Goal: Check status: Check status

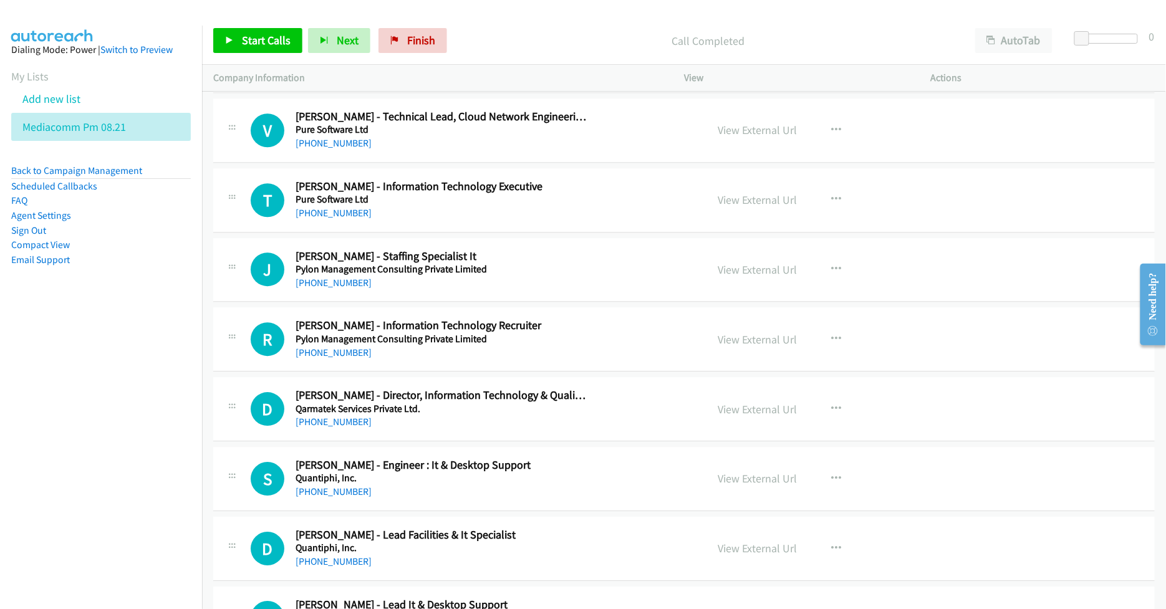
scroll to position [10057, 0]
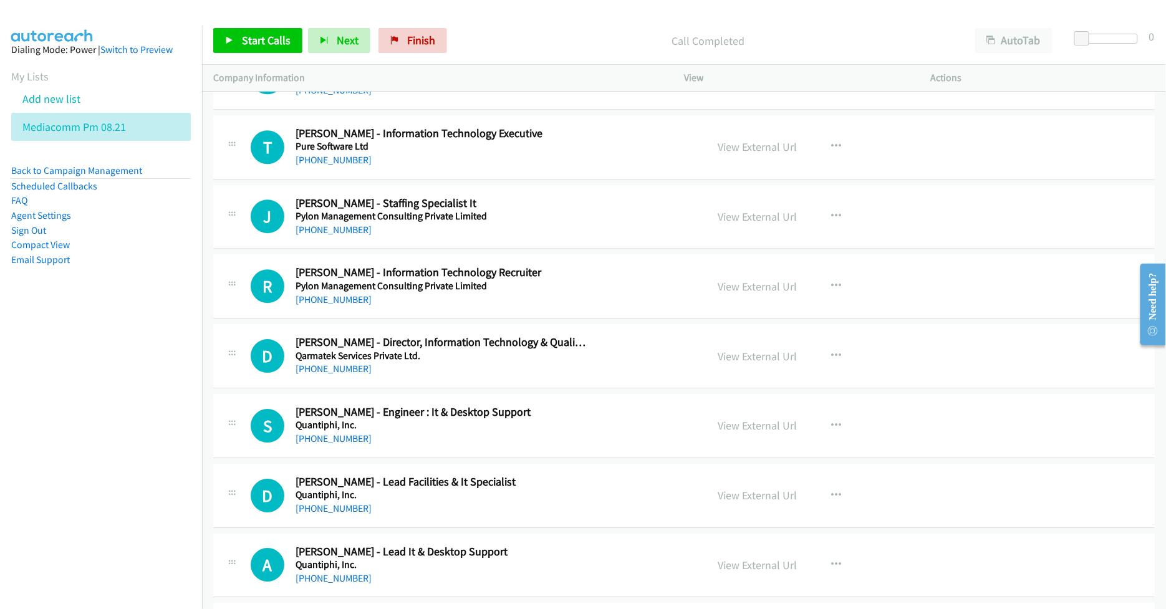
click at [562, 34] on p "Call Completed" at bounding box center [708, 40] width 489 height 17
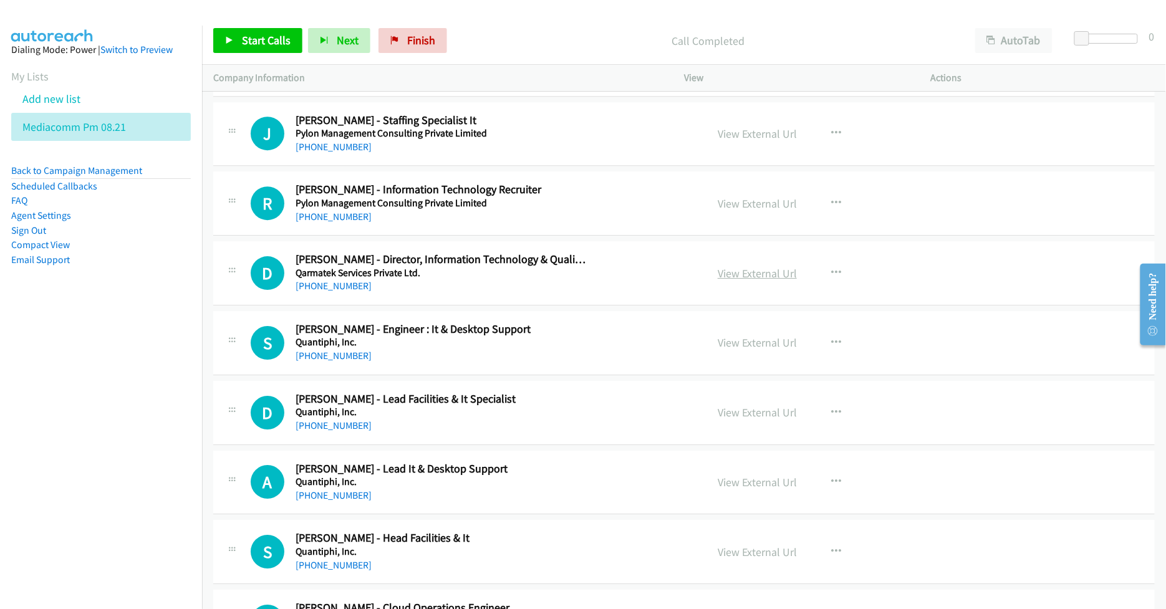
click at [753, 281] on link "View External Url" at bounding box center [757, 273] width 79 height 14
click at [729, 489] on link "View External Url" at bounding box center [757, 482] width 79 height 14
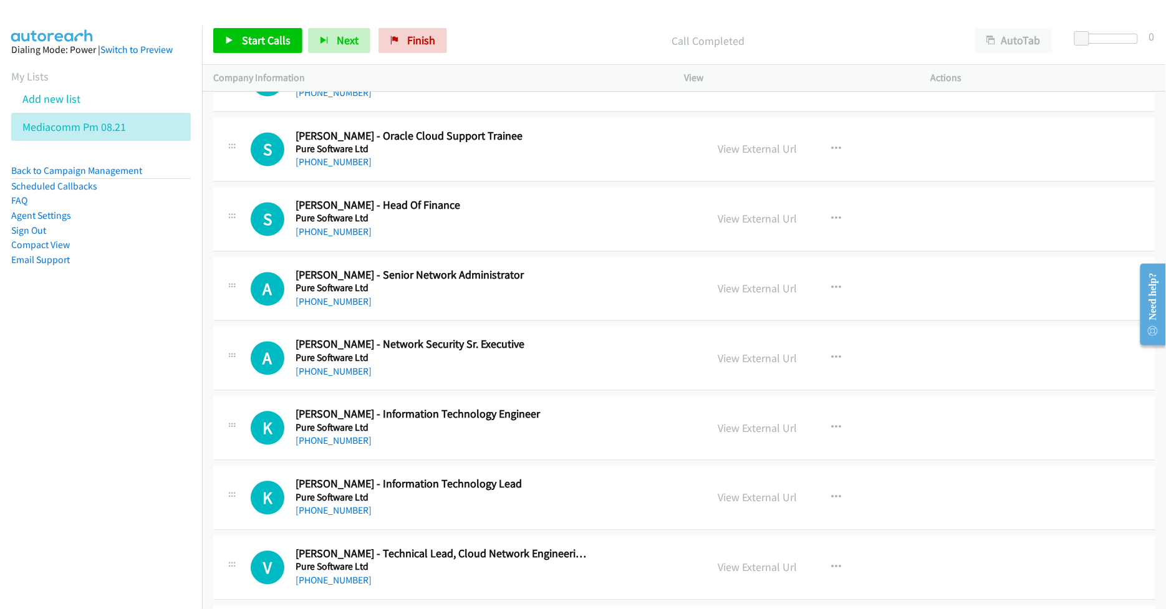
scroll to position [9558, 0]
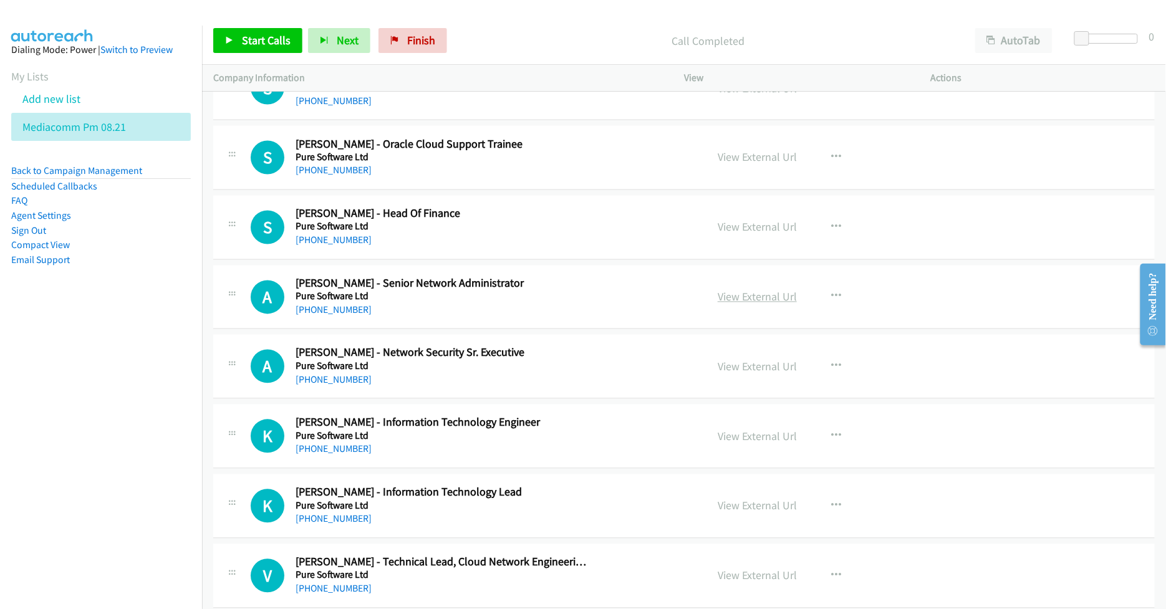
click at [729, 304] on link "View External Url" at bounding box center [757, 297] width 79 height 14
click at [744, 513] on link "View External Url" at bounding box center [757, 506] width 79 height 14
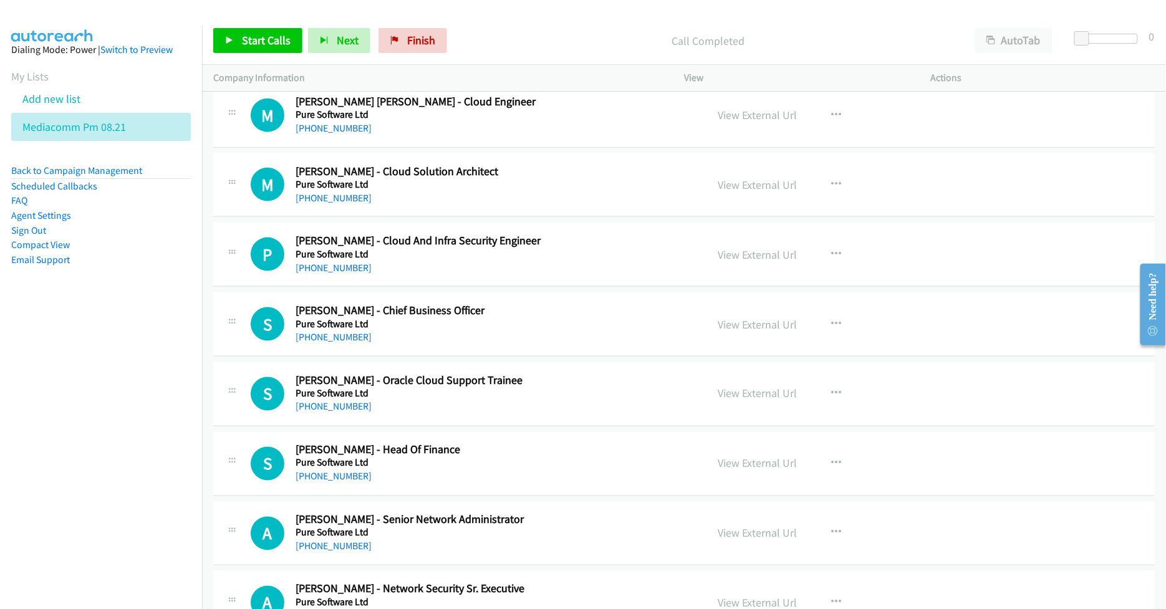
scroll to position [9309, 0]
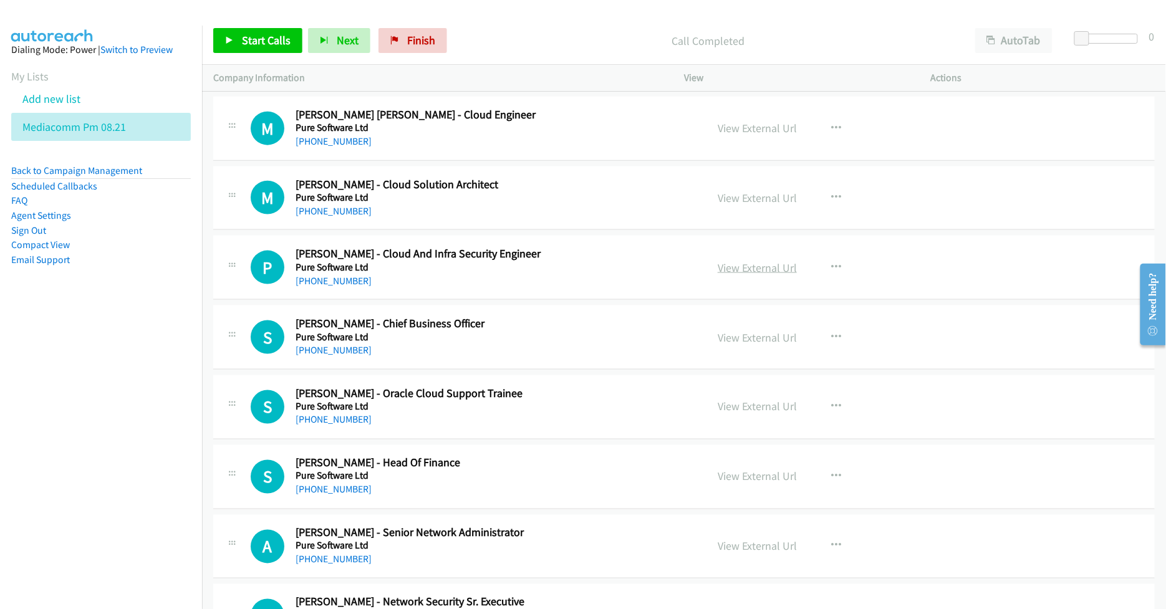
click at [731, 275] on link "View External Url" at bounding box center [757, 268] width 79 height 14
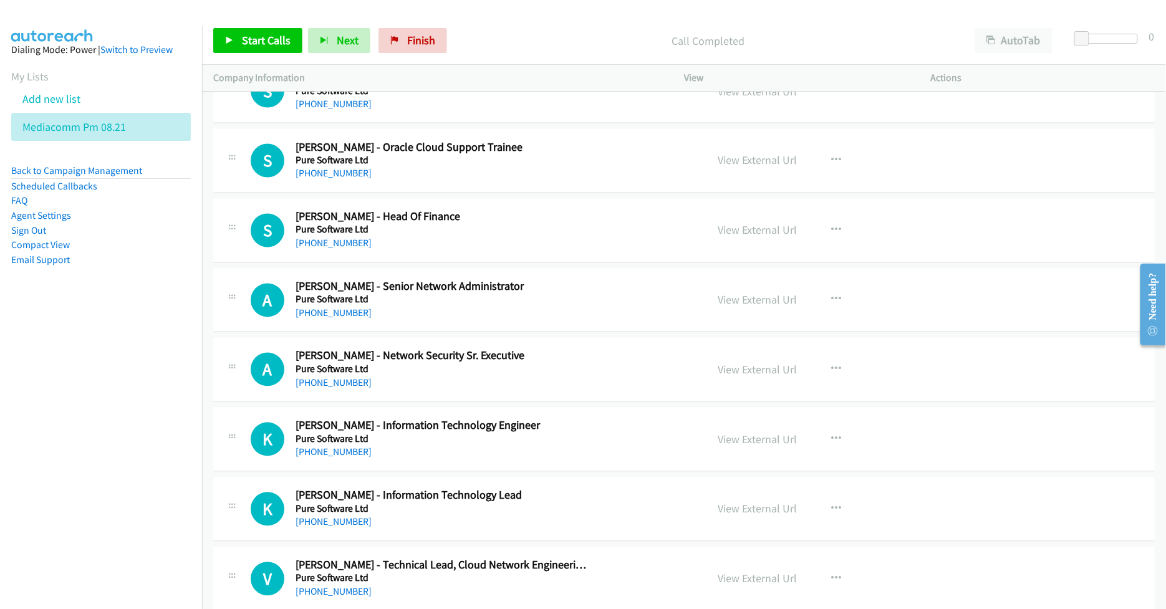
scroll to position [9558, 0]
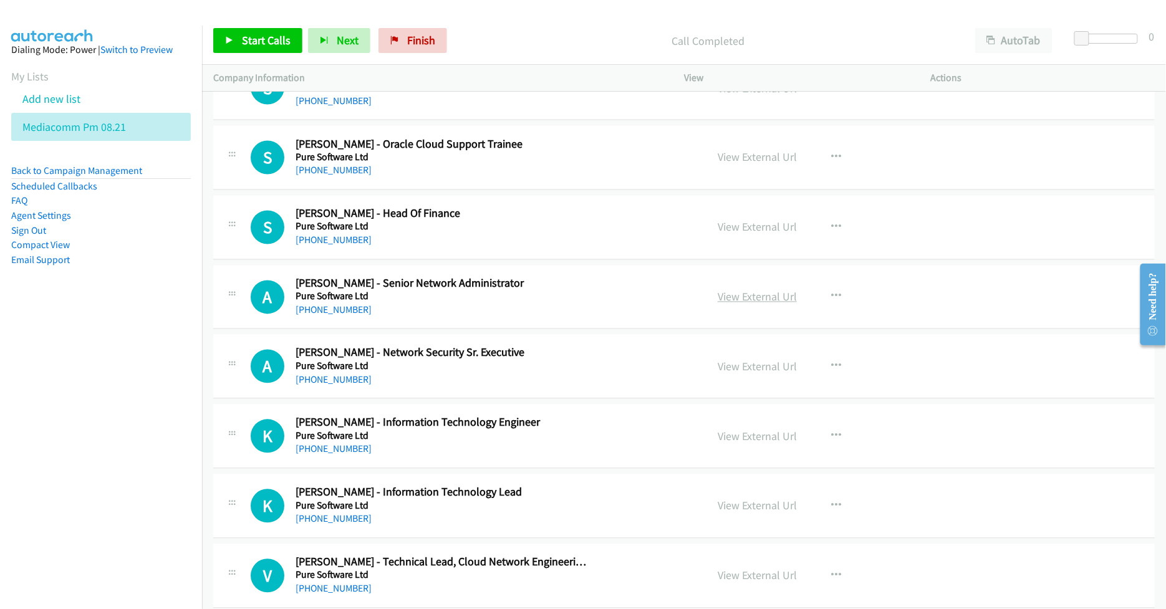
click at [759, 304] on link "View External Url" at bounding box center [757, 297] width 79 height 14
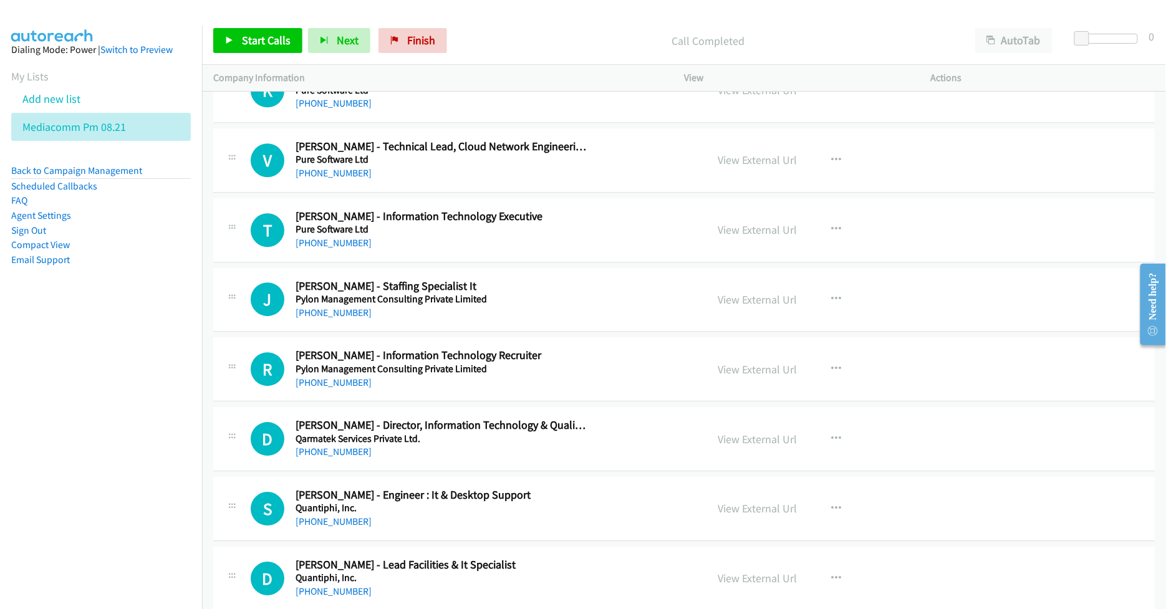
scroll to position [10057, 0]
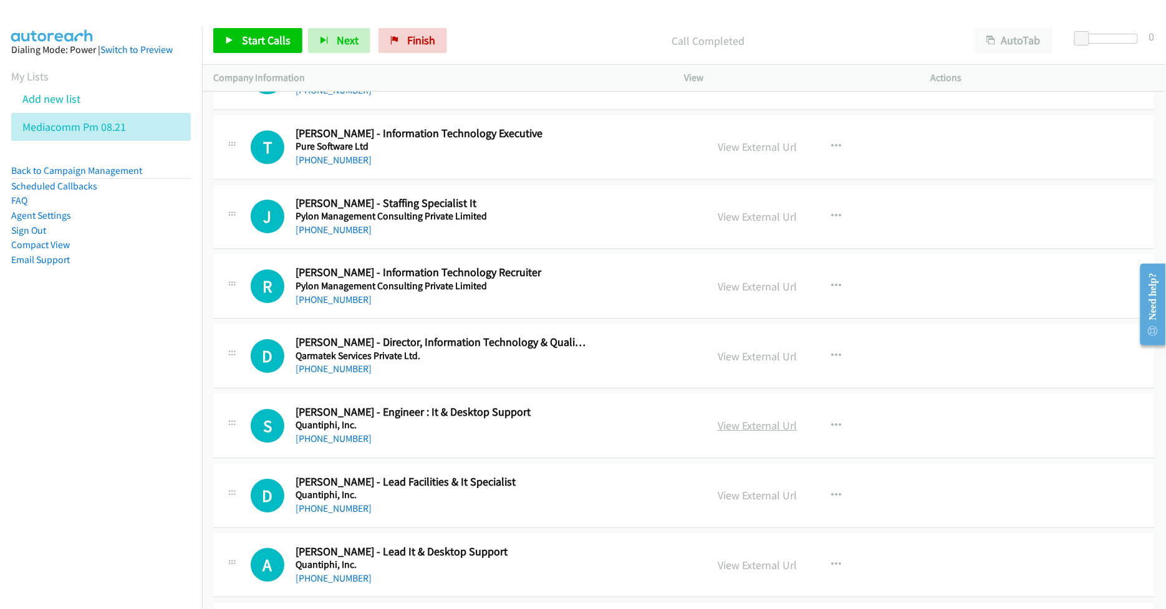
click at [723, 433] on link "View External Url" at bounding box center [757, 425] width 79 height 14
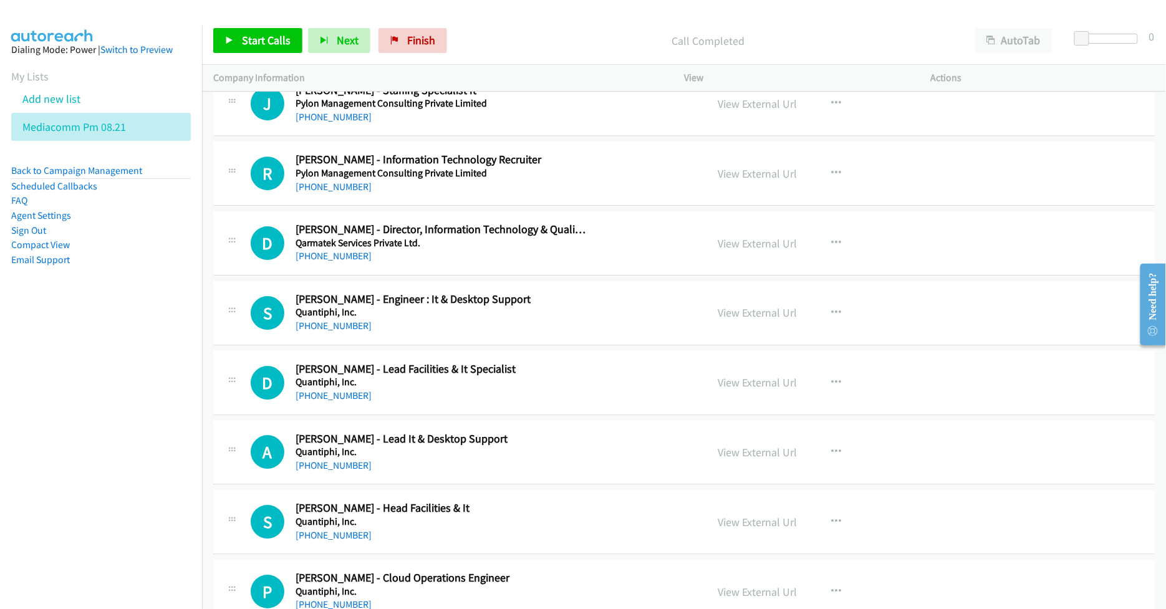
scroll to position [10224, 0]
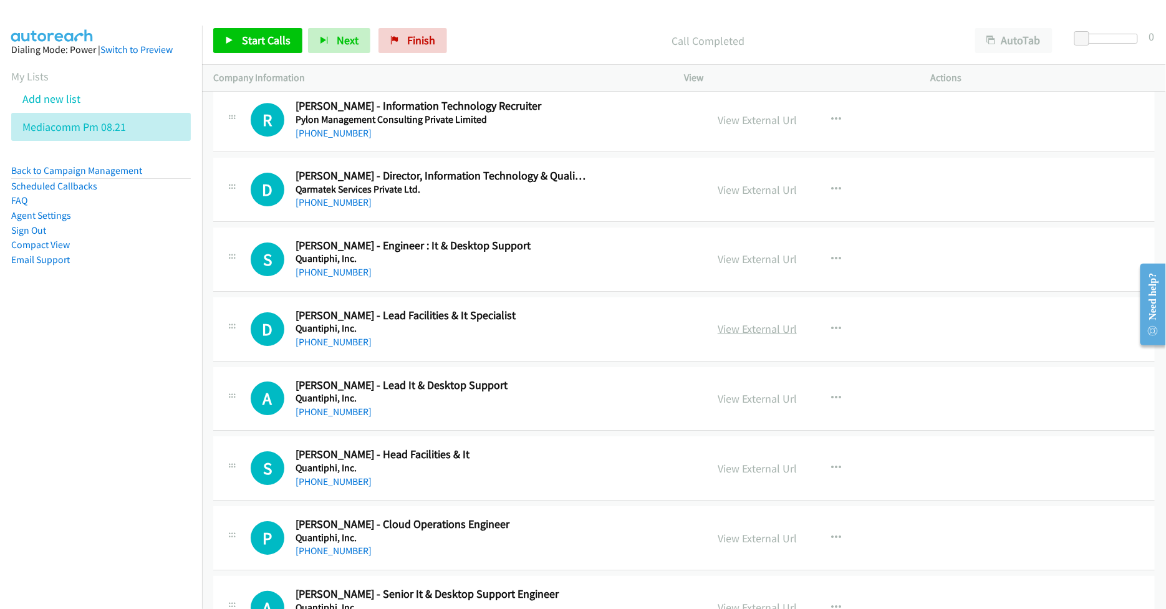
click at [744, 336] on link "View External Url" at bounding box center [757, 329] width 79 height 14
click at [739, 406] on link "View External Url" at bounding box center [757, 398] width 79 height 14
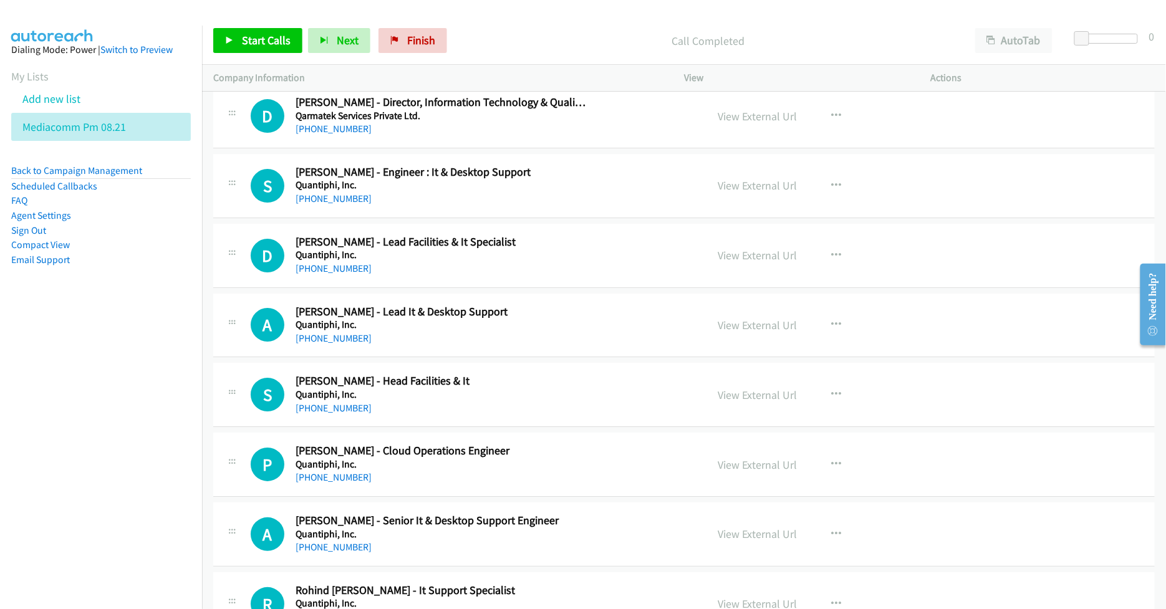
scroll to position [10306, 0]
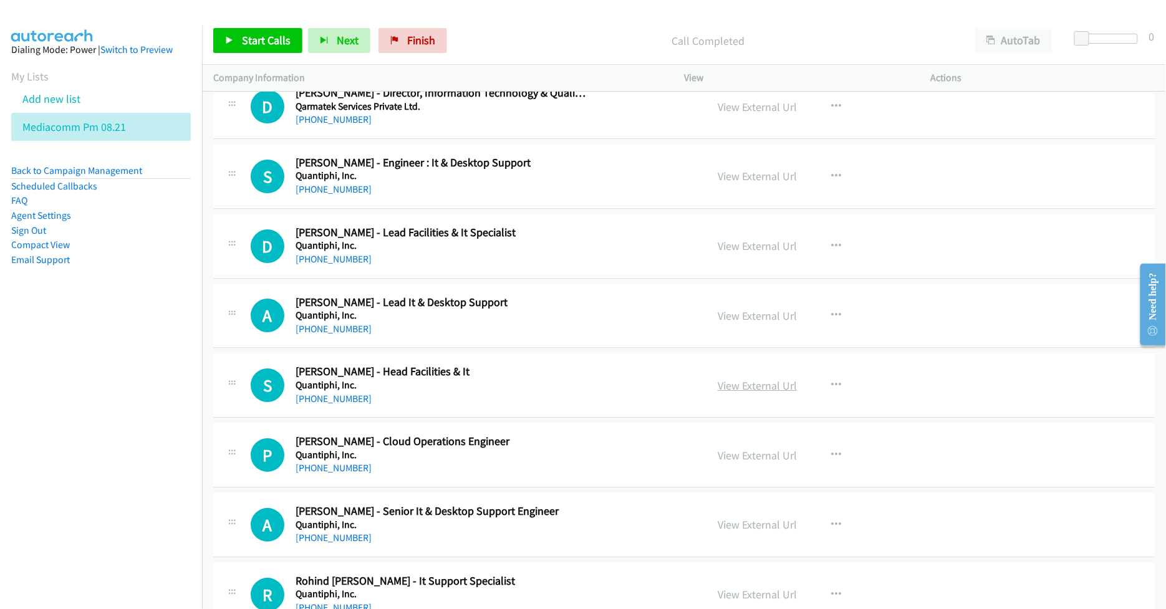
click at [729, 393] on link "View External Url" at bounding box center [757, 385] width 79 height 14
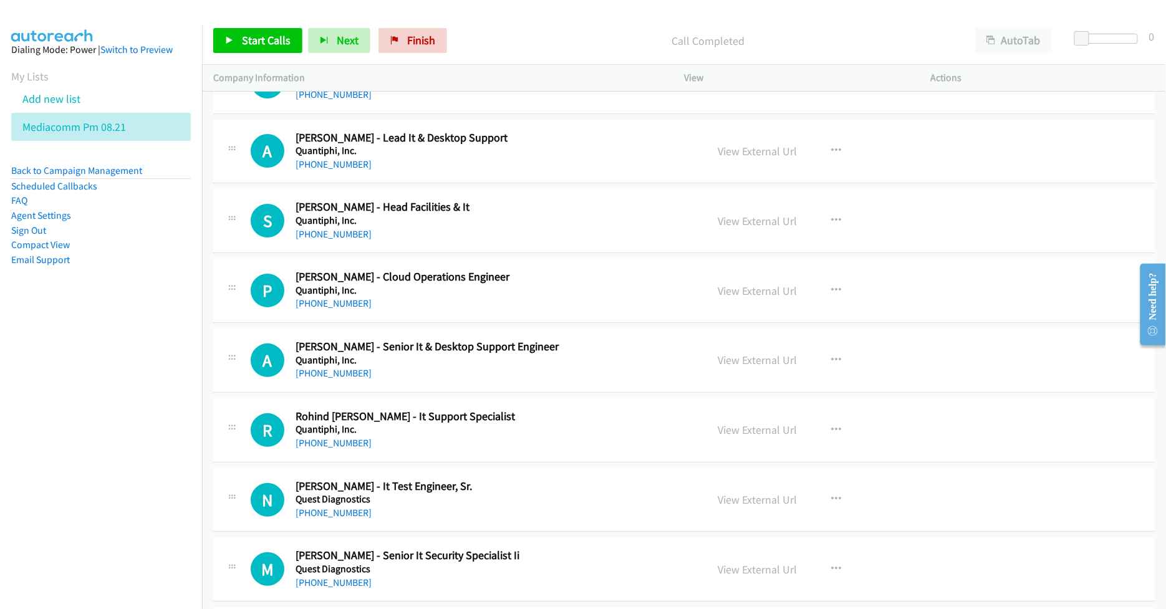
scroll to position [10473, 0]
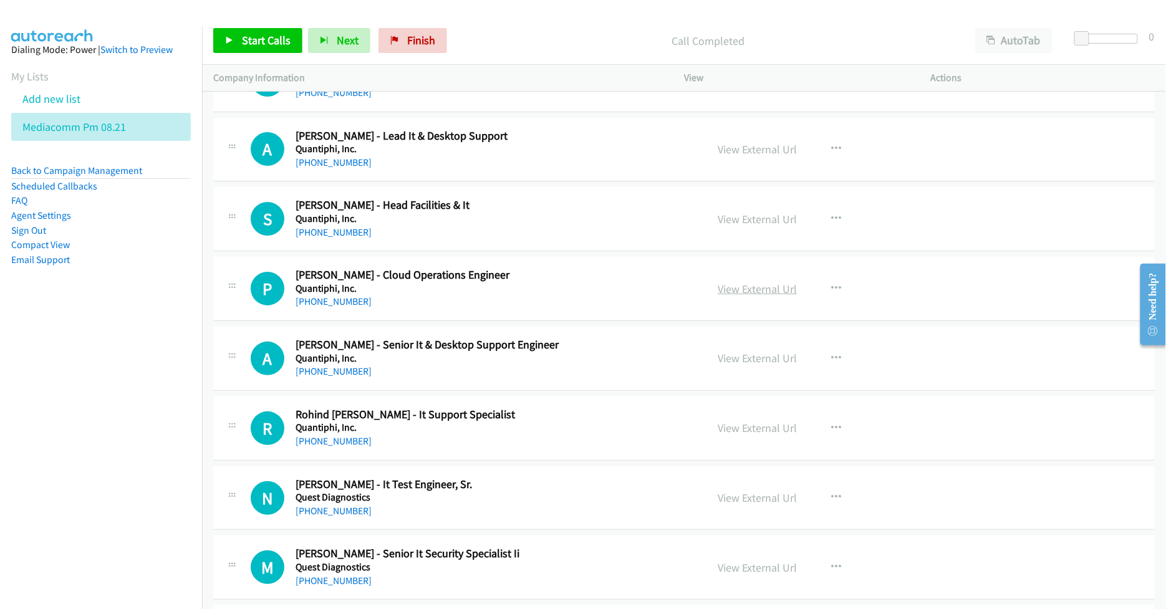
click at [726, 296] on link "View External Url" at bounding box center [757, 289] width 79 height 14
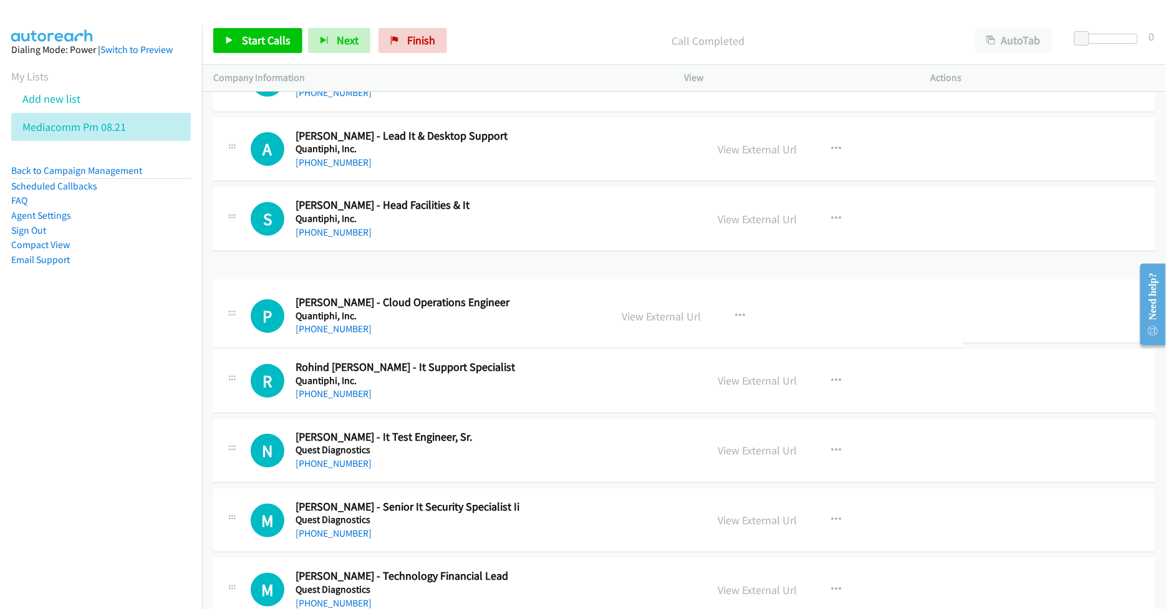
drag, startPoint x: 355, startPoint y: 319, endPoint x: 300, endPoint y: 315, distance: 55.7
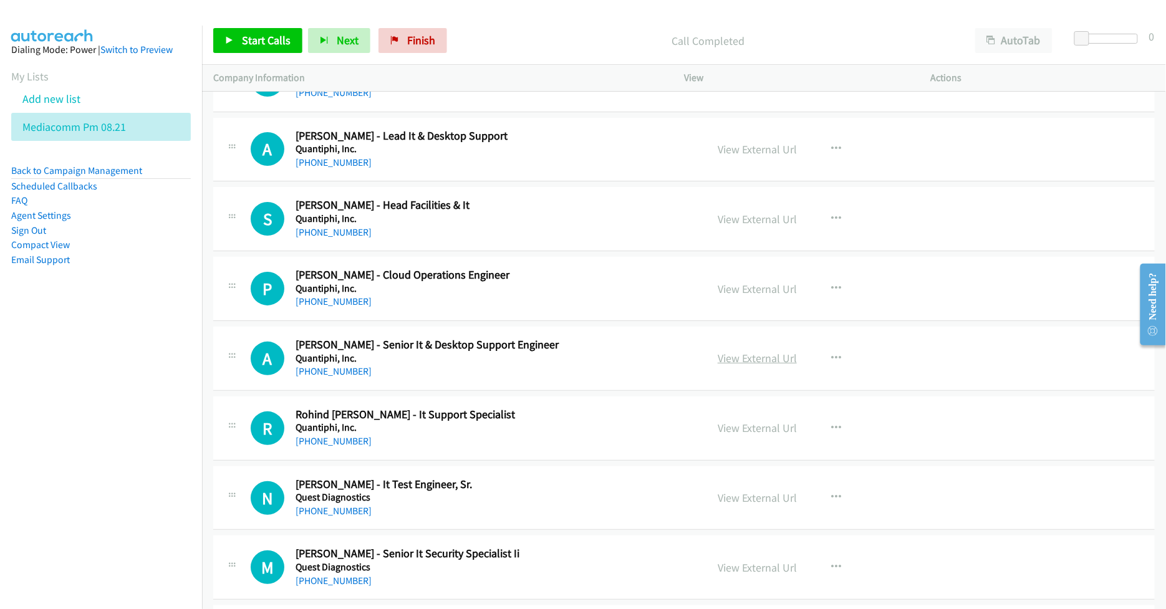
click at [726, 365] on link "View External Url" at bounding box center [757, 358] width 79 height 14
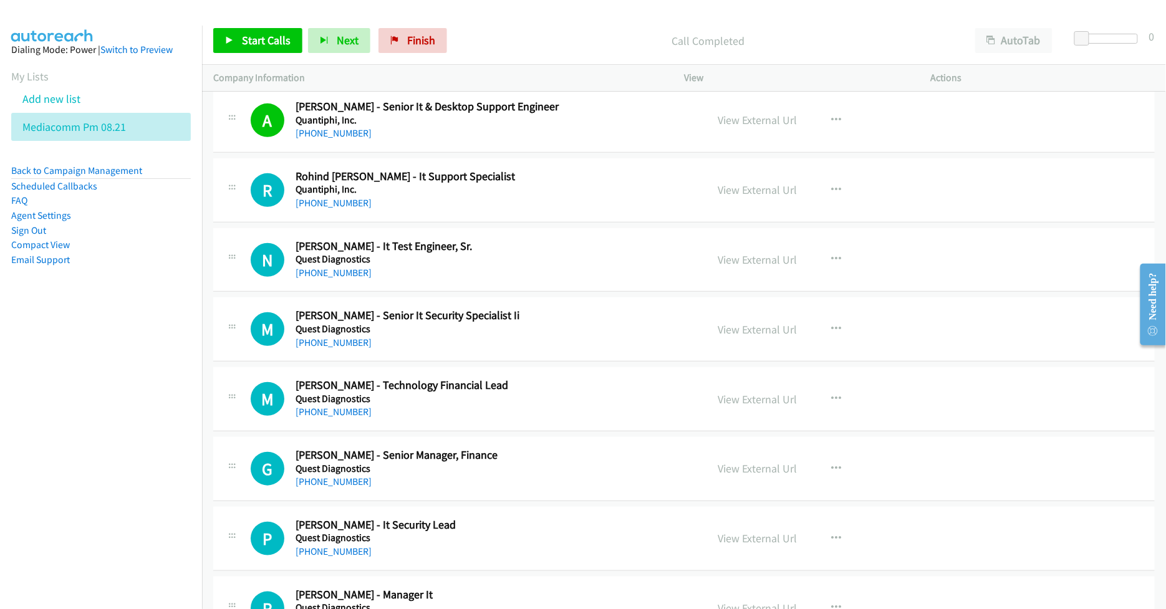
scroll to position [10722, 0]
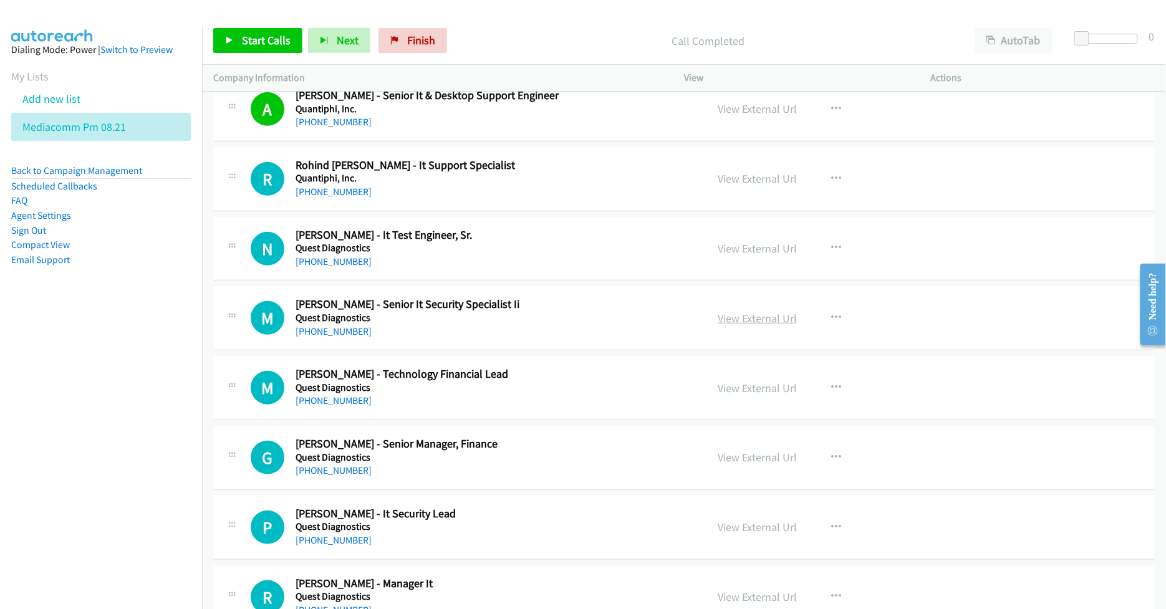
click at [759, 325] on link "View External Url" at bounding box center [757, 318] width 79 height 14
click at [726, 256] on link "View External Url" at bounding box center [757, 248] width 79 height 14
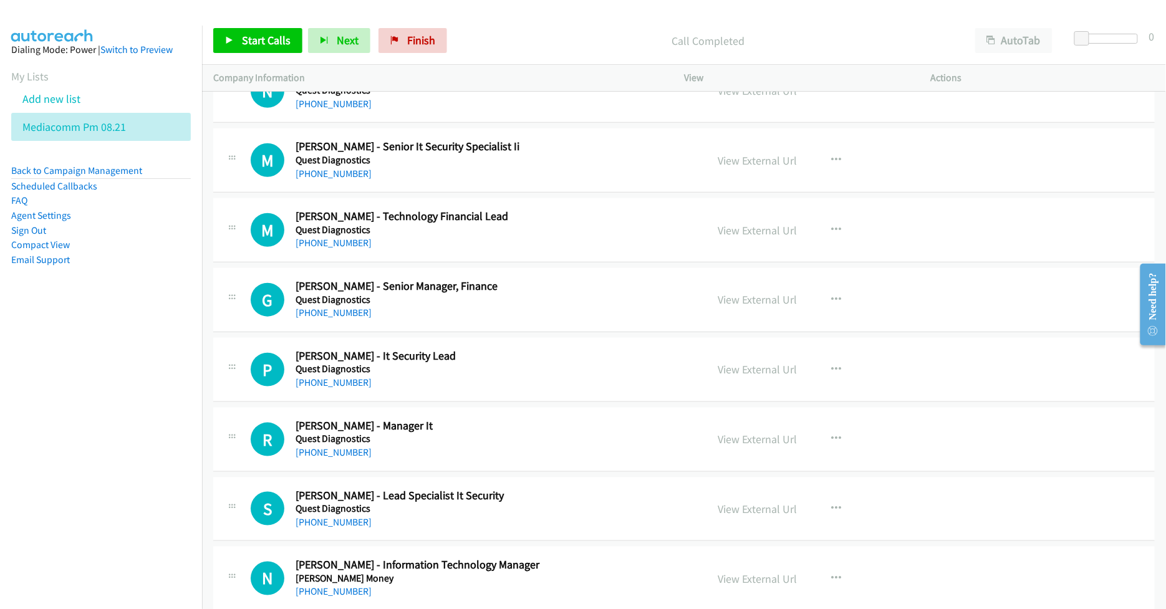
scroll to position [10888, 0]
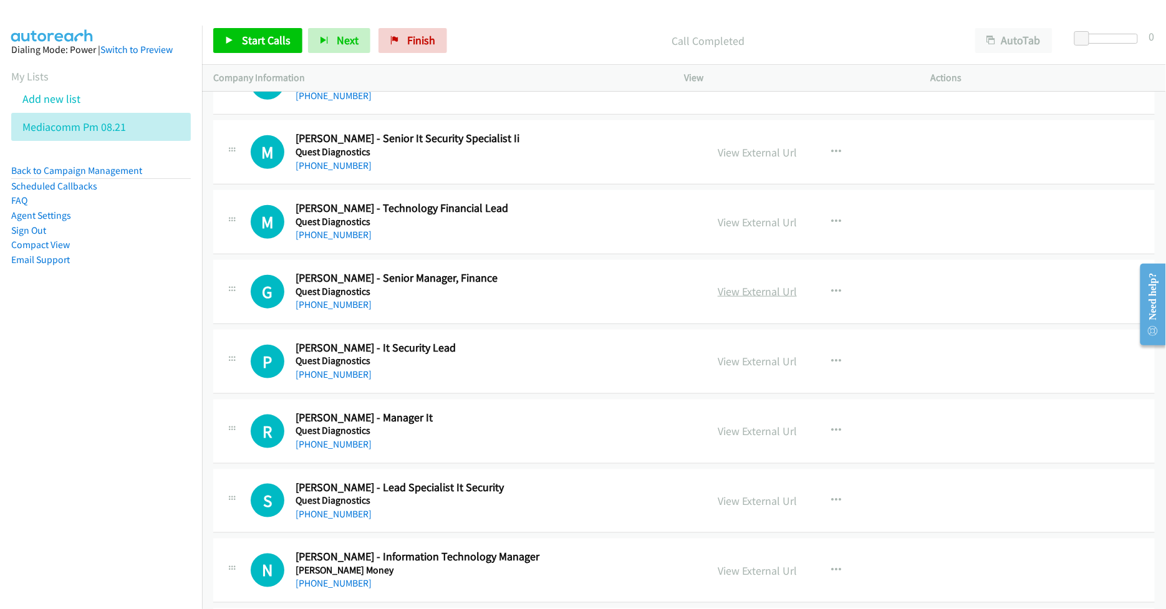
click at [743, 299] on link "View External Url" at bounding box center [757, 291] width 79 height 14
click at [731, 368] on link "View External Url" at bounding box center [757, 361] width 79 height 14
click at [758, 229] on link "View External Url" at bounding box center [757, 222] width 79 height 14
click at [751, 368] on link "View External Url" at bounding box center [757, 361] width 79 height 14
click at [743, 438] on link "View External Url" at bounding box center [757, 431] width 79 height 14
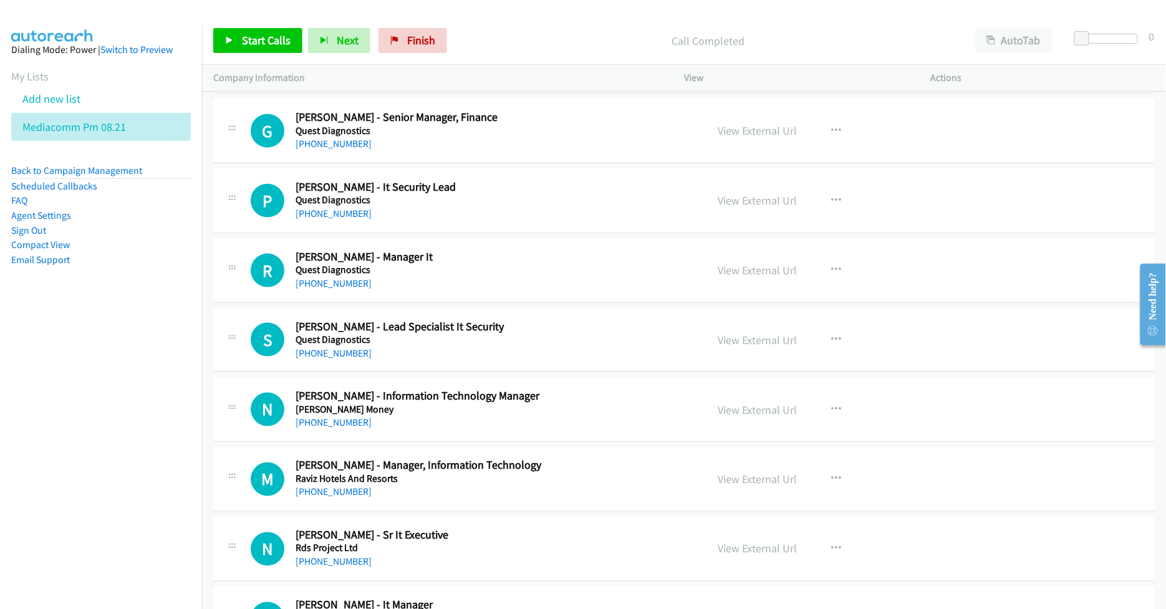
scroll to position [11055, 0]
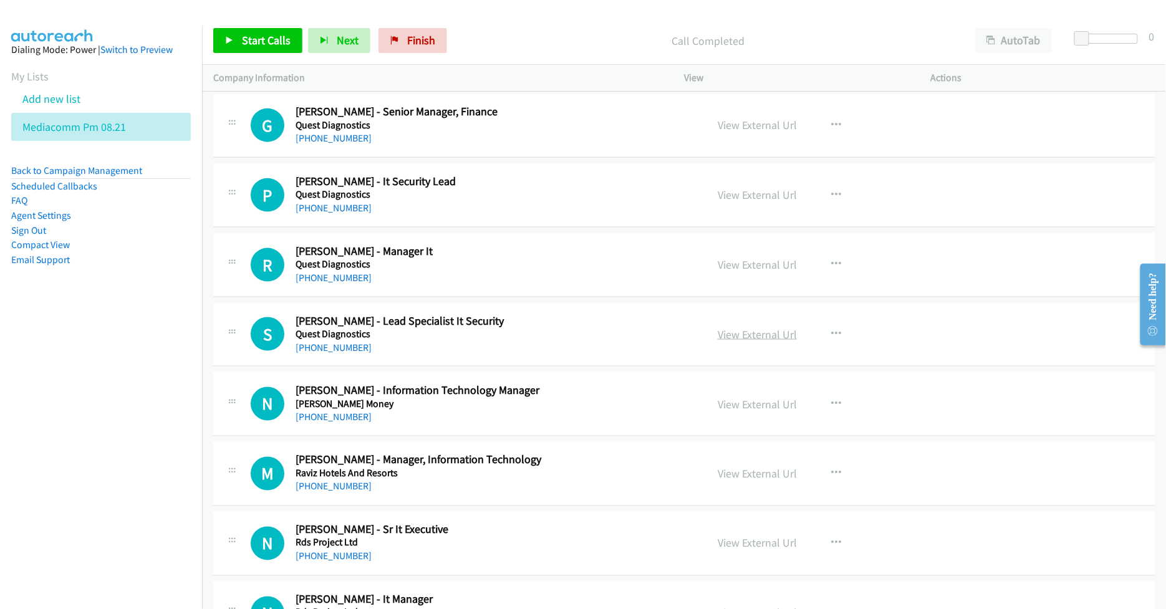
click at [752, 342] on link "View External Url" at bounding box center [757, 334] width 79 height 14
click at [748, 411] on link "View External Url" at bounding box center [757, 404] width 79 height 14
click at [733, 481] on link "View External Url" at bounding box center [757, 474] width 79 height 14
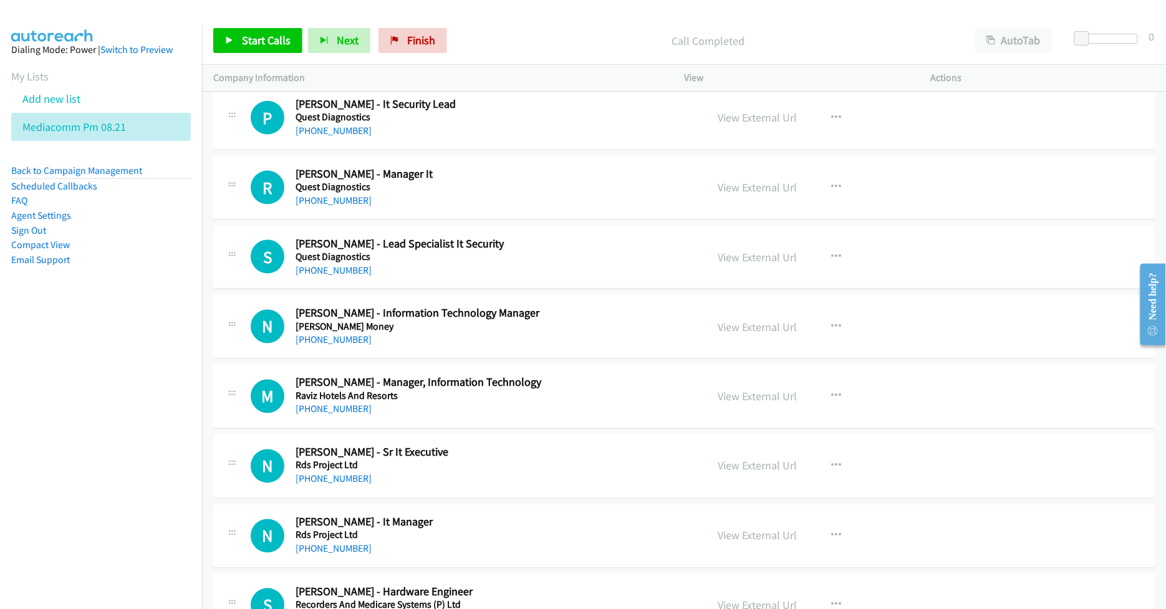
scroll to position [11137, 0]
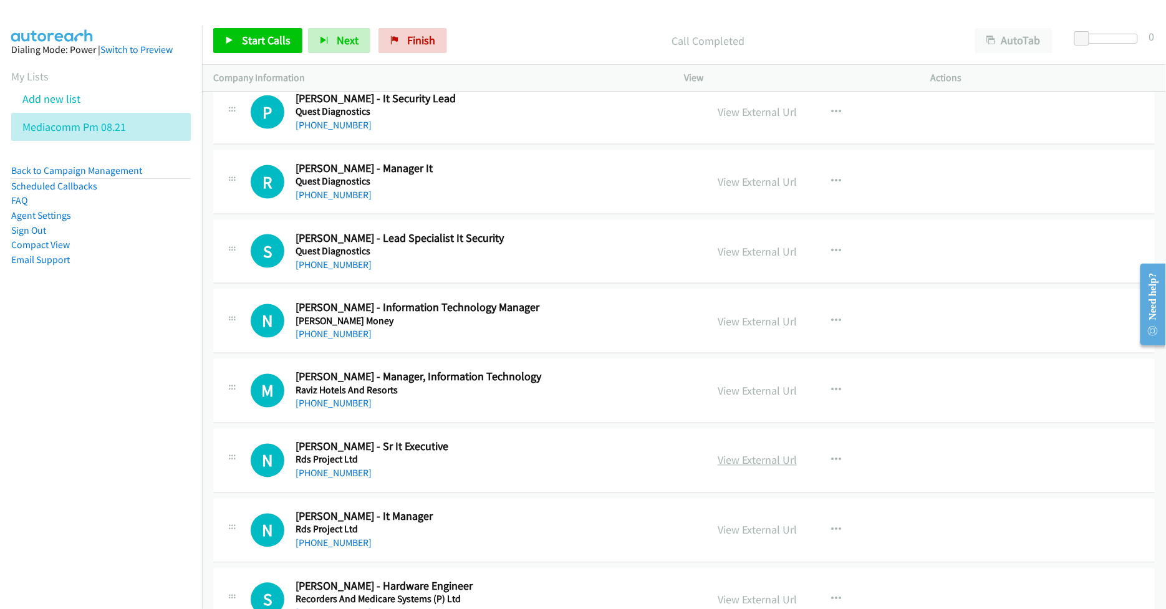
click at [733, 468] on link "View External Url" at bounding box center [757, 460] width 79 height 14
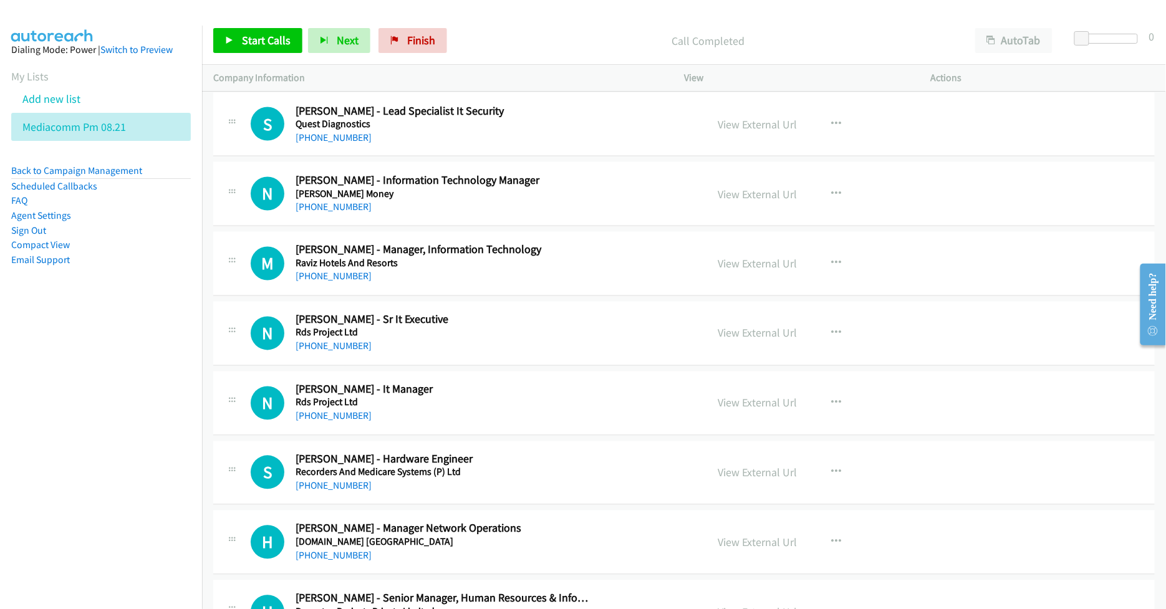
scroll to position [11304, 0]
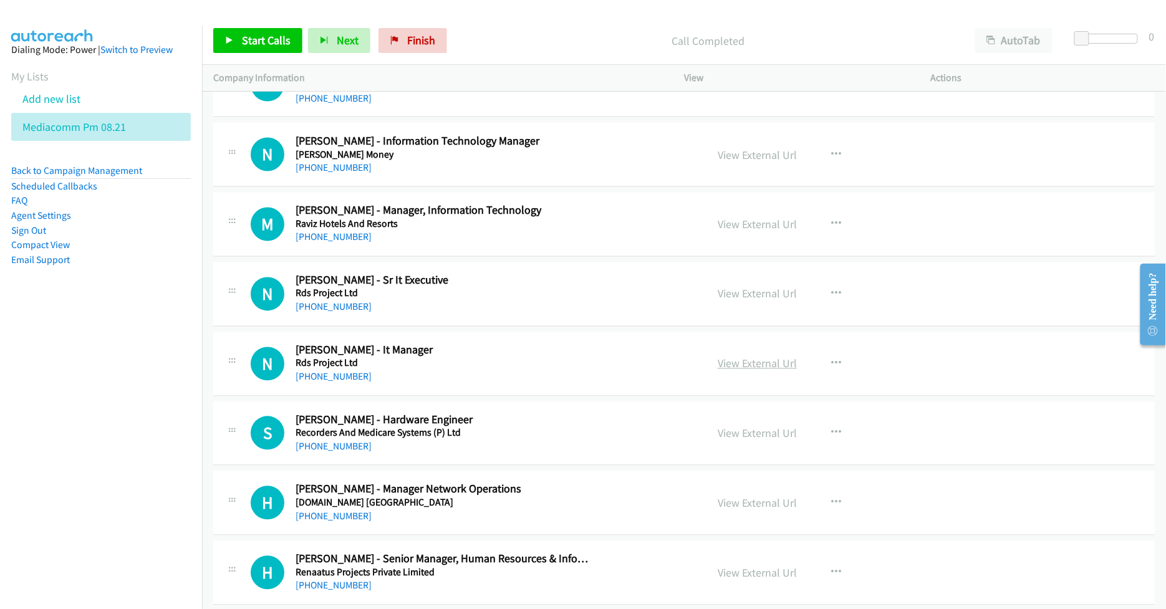
click at [724, 371] on link "View External Url" at bounding box center [757, 364] width 79 height 14
click at [756, 441] on link "View External Url" at bounding box center [757, 433] width 79 height 14
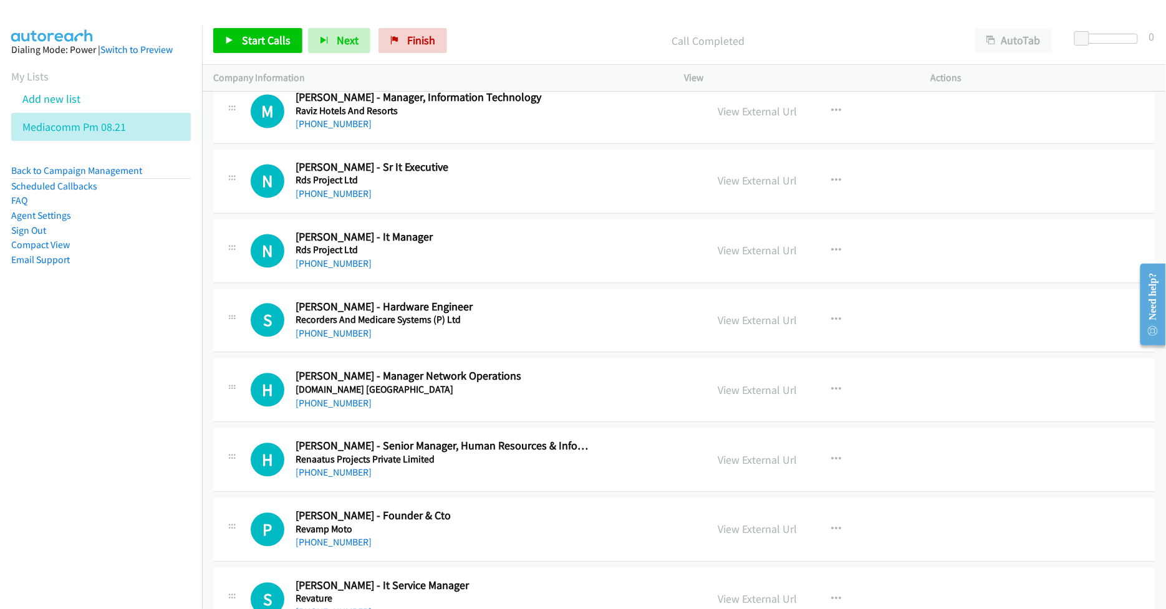
scroll to position [11470, 0]
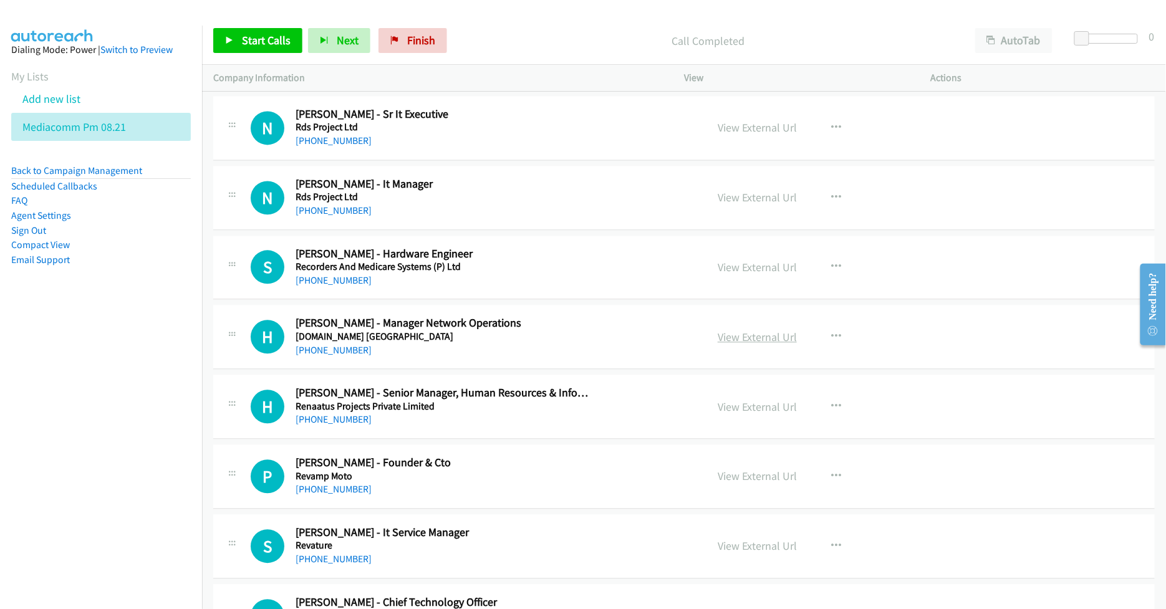
click at [734, 344] on link "View External Url" at bounding box center [757, 337] width 79 height 14
click at [737, 414] on link "View External Url" at bounding box center [757, 407] width 79 height 14
click at [756, 483] on link "View External Url" at bounding box center [757, 476] width 79 height 14
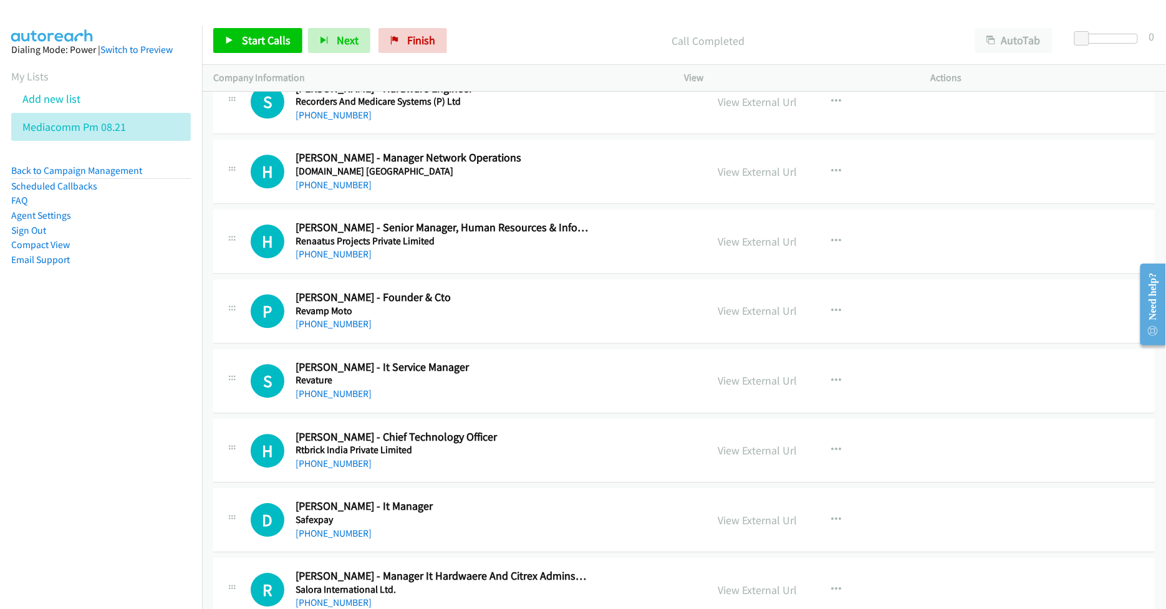
scroll to position [11636, 0]
click at [756, 387] on link "View External Url" at bounding box center [757, 380] width 79 height 14
click at [749, 457] on link "View External Url" at bounding box center [757, 450] width 79 height 14
click at [736, 527] on link "View External Url" at bounding box center [757, 519] width 79 height 14
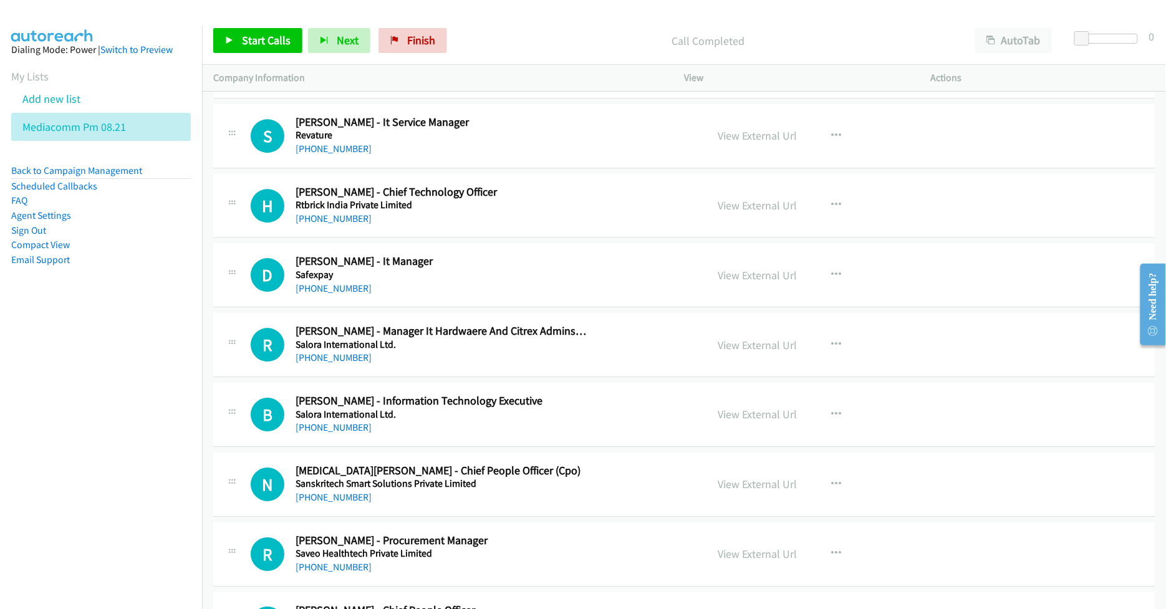
scroll to position [11886, 0]
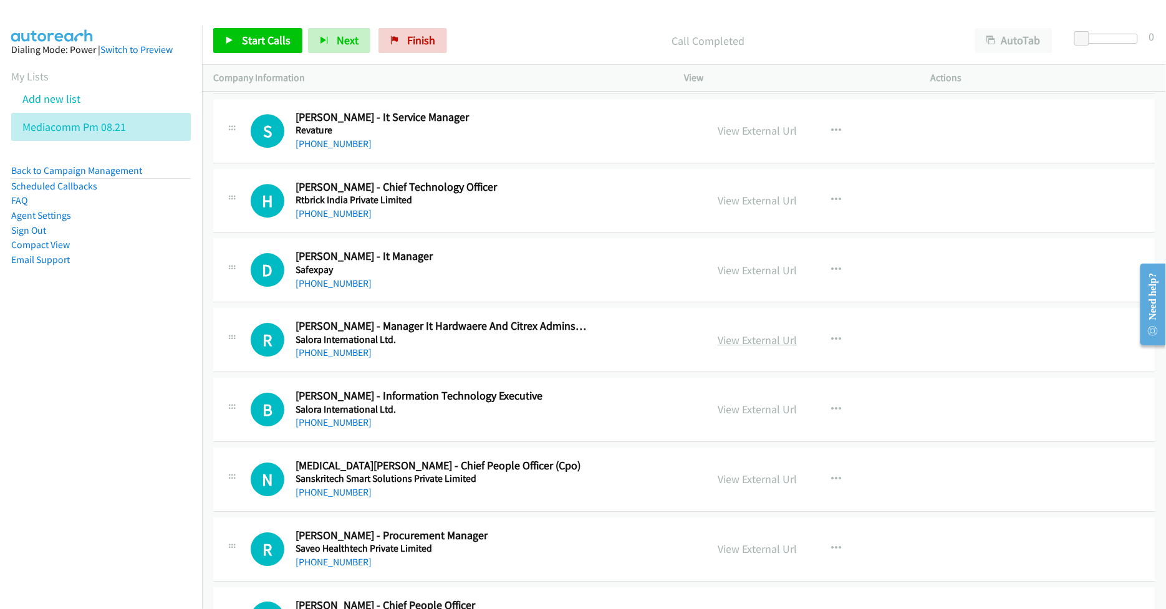
click at [738, 347] on link "View External Url" at bounding box center [757, 340] width 79 height 14
click at [731, 416] on link "View External Url" at bounding box center [757, 409] width 79 height 14
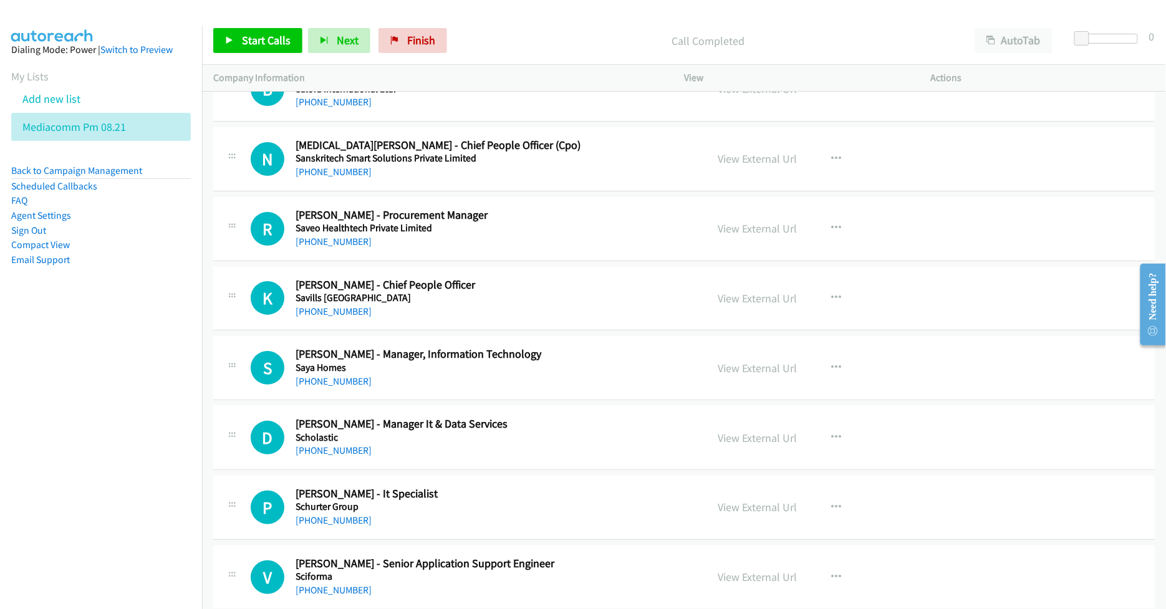
scroll to position [12218, 0]
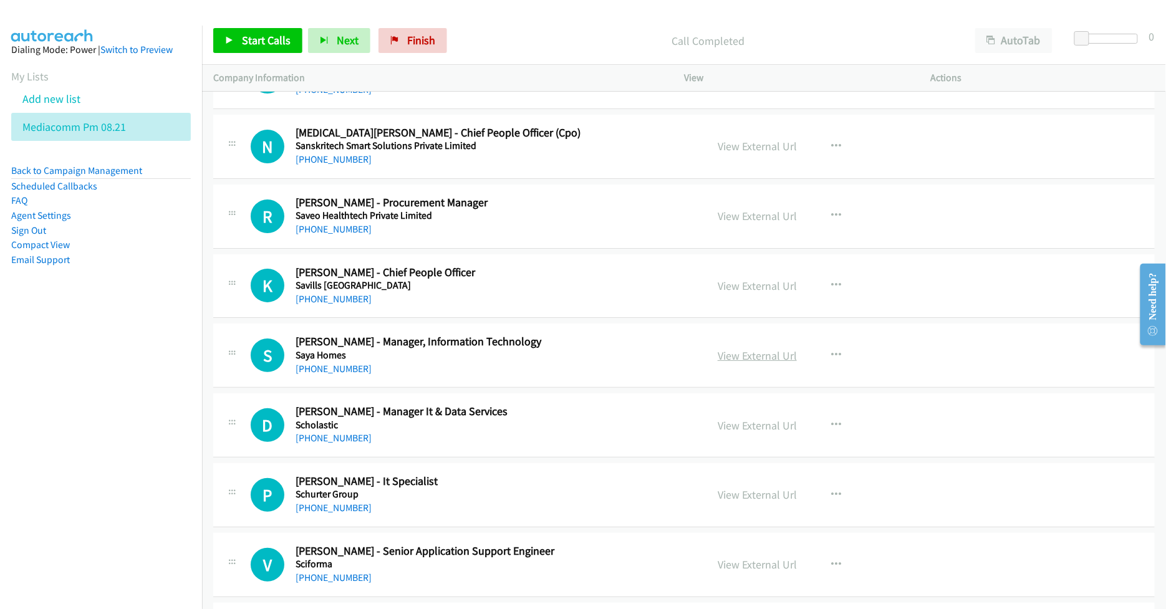
click at [749, 363] on link "View External Url" at bounding box center [757, 355] width 79 height 14
click at [747, 433] on link "View External Url" at bounding box center [757, 425] width 79 height 14
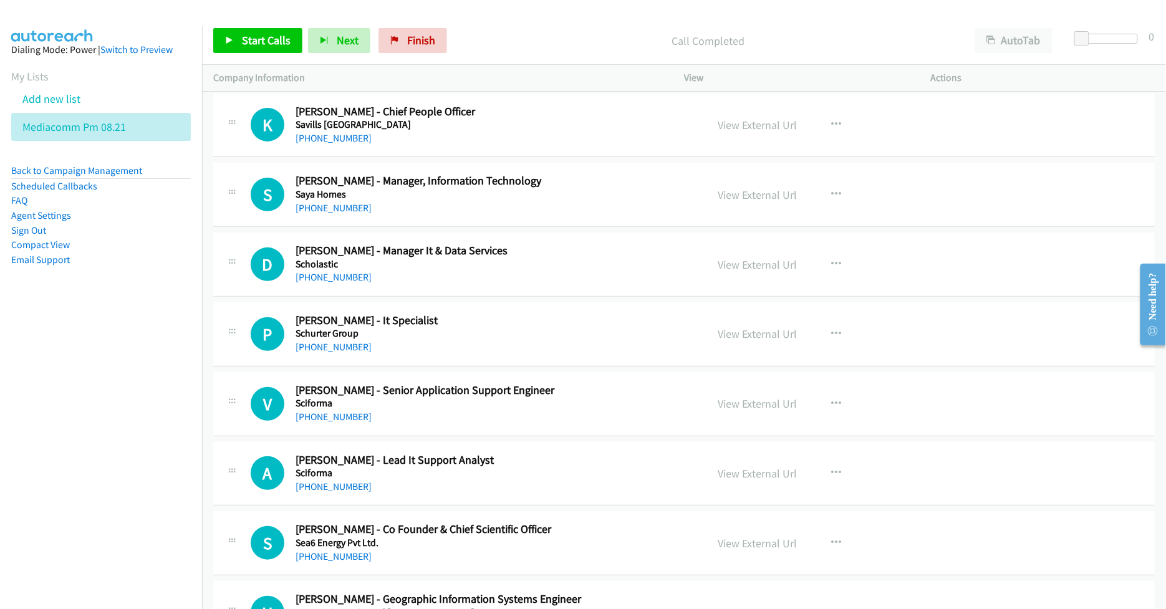
scroll to position [12384, 0]
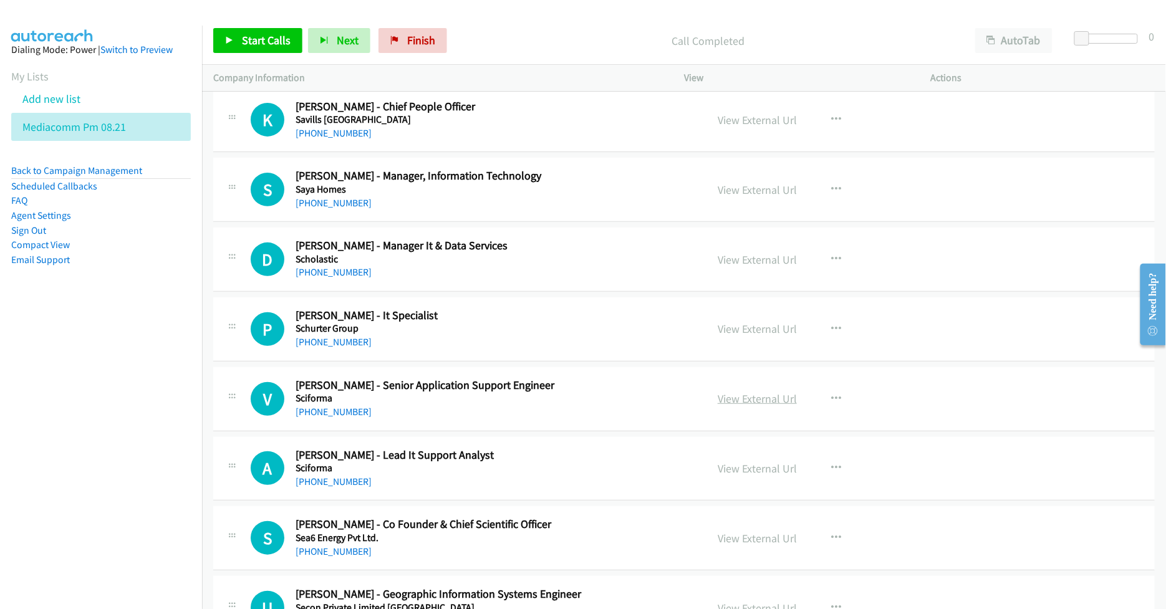
click at [746, 406] on link "View External Url" at bounding box center [757, 398] width 79 height 14
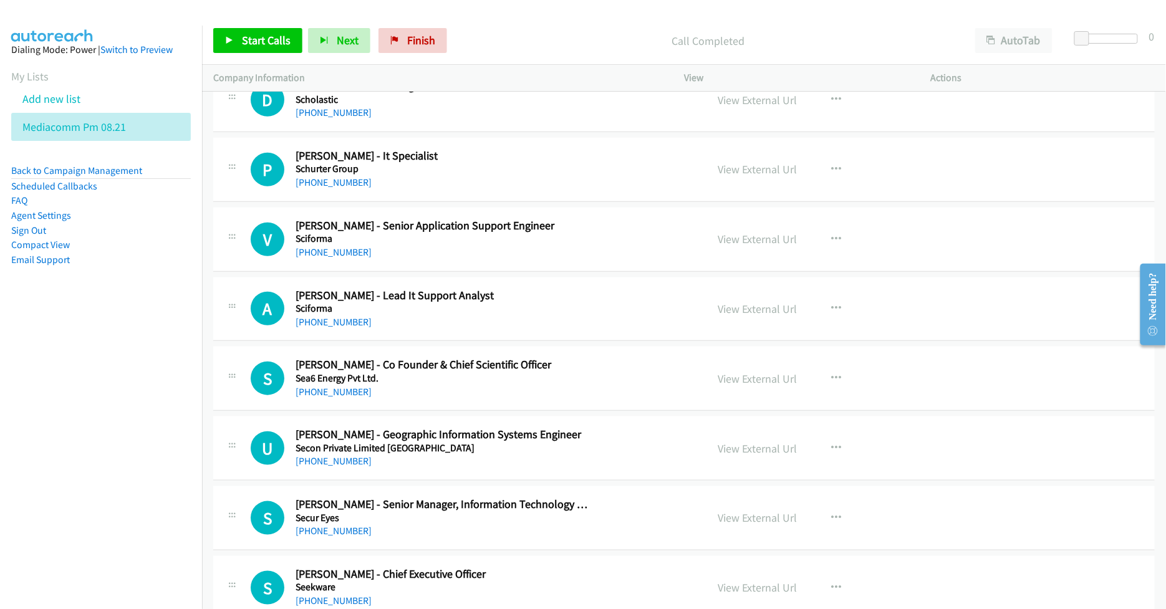
scroll to position [12551, 0]
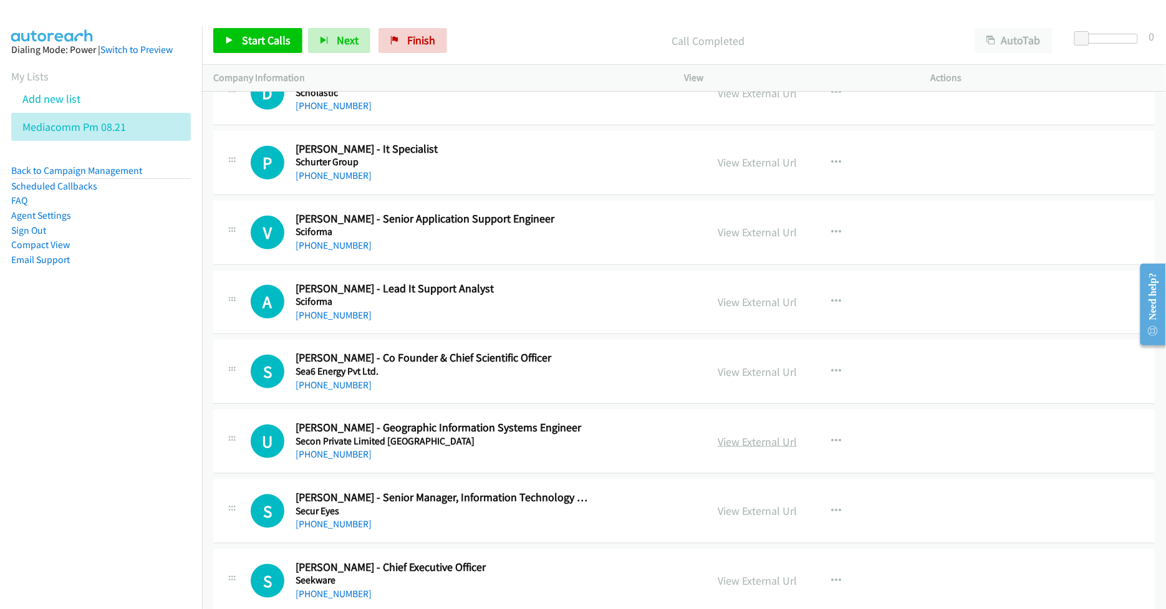
click at [746, 449] on link "View External Url" at bounding box center [757, 442] width 79 height 14
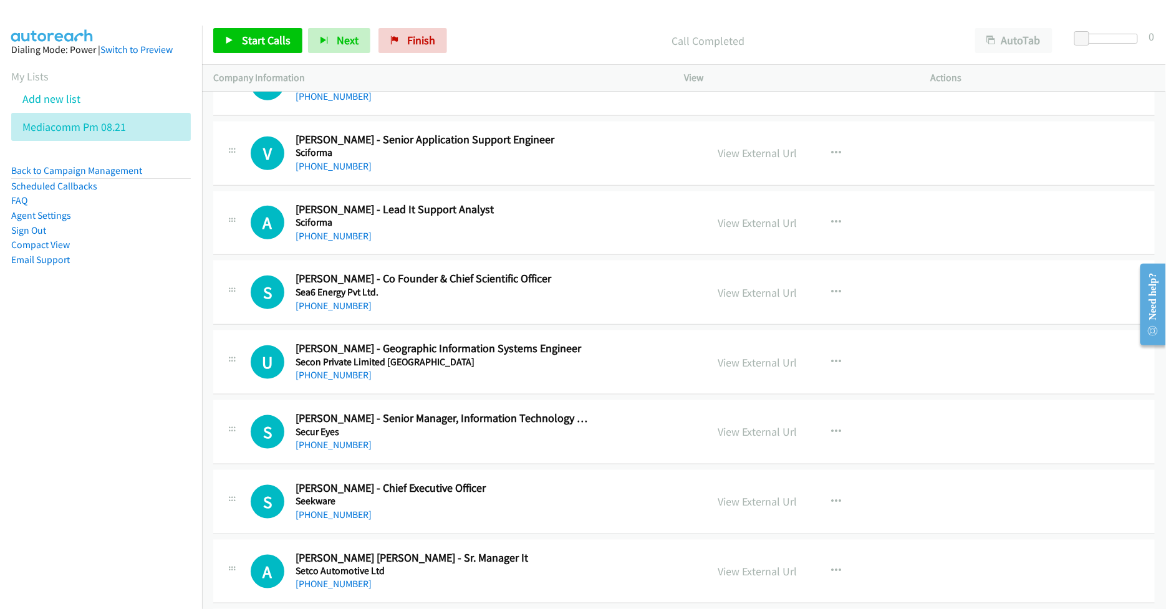
scroll to position [12634, 0]
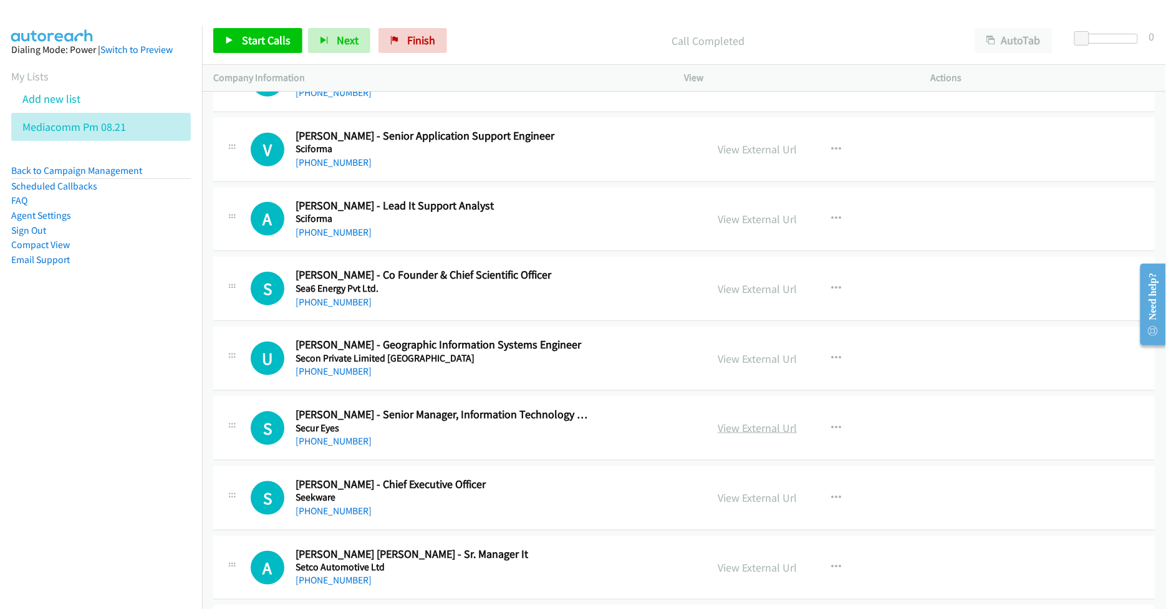
click at [736, 435] on link "View External Url" at bounding box center [757, 428] width 79 height 14
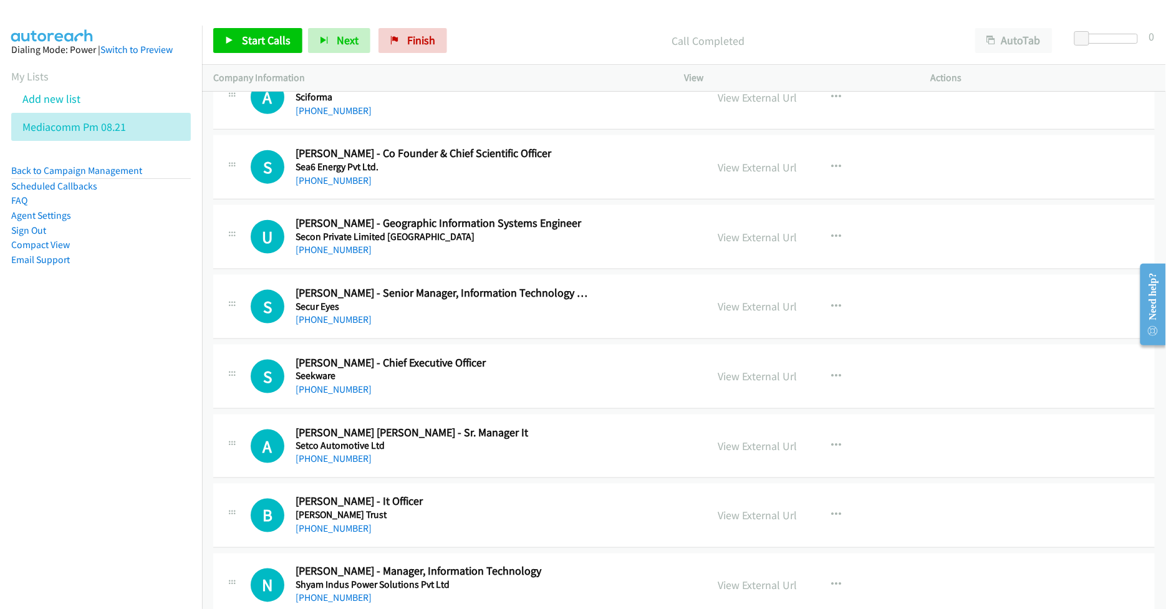
scroll to position [12800, 0]
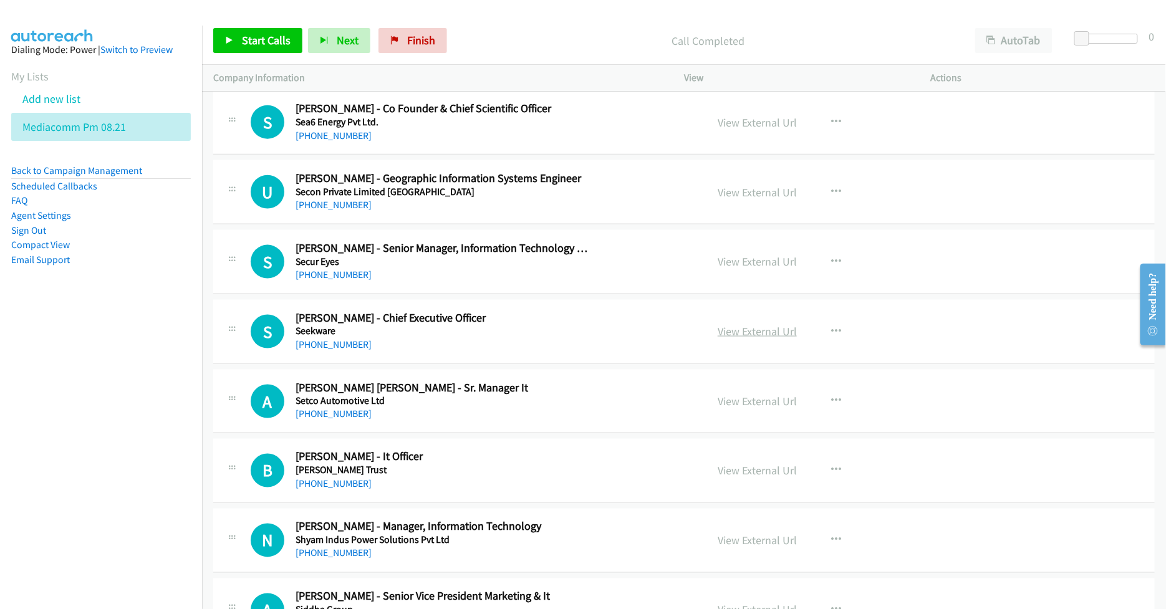
click at [754, 338] on link "View External Url" at bounding box center [757, 331] width 79 height 14
click at [743, 408] on link "View External Url" at bounding box center [757, 401] width 79 height 14
click at [757, 478] on link "View External Url" at bounding box center [757, 471] width 79 height 14
click at [744, 548] on link "View External Url" at bounding box center [757, 541] width 79 height 14
